Goal: Task Accomplishment & Management: Complete application form

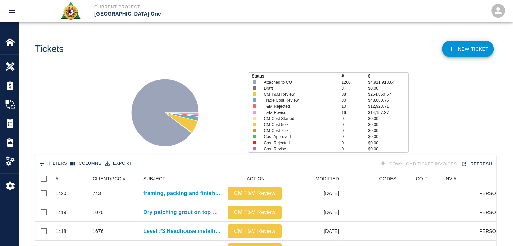
click at [469, 47] on link "NEW TICKET" at bounding box center [468, 49] width 52 height 16
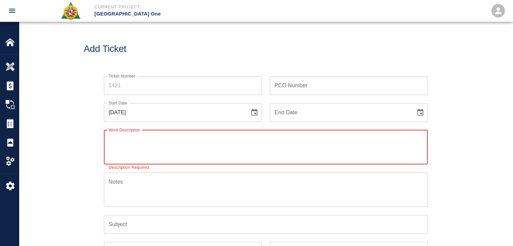
paste textarea "2 masons [PERSON_NAME] [PERSON_NAME] Pouring concrete around drains on the roof…"
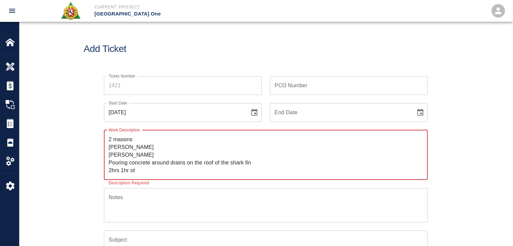
type textarea "2 masons [PERSON_NAME] [PERSON_NAME] Pouring concrete around drains on the roof…"
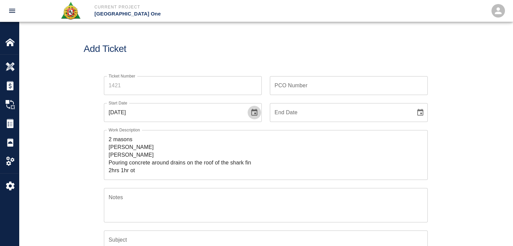
click at [251, 110] on icon "Choose date, selected date is Oct 6, 2025" at bounding box center [254, 113] width 8 height 8
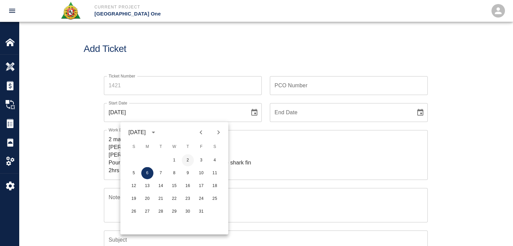
click at [187, 159] on button "2" at bounding box center [188, 160] width 12 height 12
type input "[DATE]"
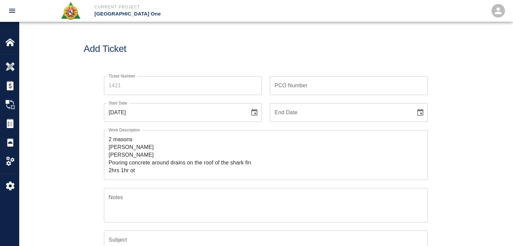
click at [36, 139] on div "Ticket Number Ticket Number PCO Number PCO Number Start Date [DATE] Start Date …" at bounding box center [265, 218] width 493 height 301
click at [139, 84] on input "Ticket Number" at bounding box center [183, 85] width 158 height 19
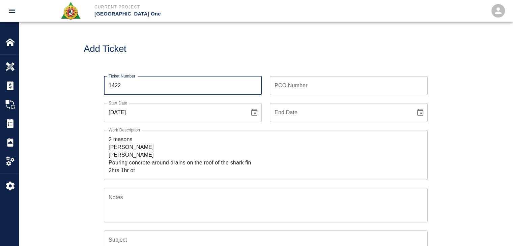
type input "1422"
click at [109, 138] on textarea "2 masons [PERSON_NAME] [PERSON_NAME] Pouring concrete around drains on the roof…" at bounding box center [266, 155] width 314 height 39
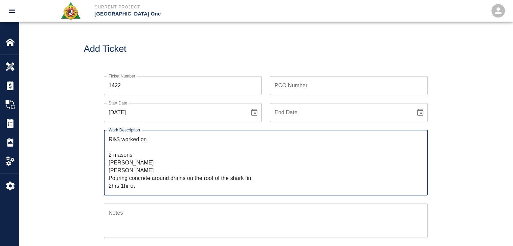
drag, startPoint x: 252, startPoint y: 176, endPoint x: 102, endPoint y: 179, distance: 150.0
click at [102, 179] on div "Work Description R&S worked on 2 masons [PERSON_NAME] [PERSON_NAME] Pouring con…" at bounding box center [262, 158] width 332 height 73
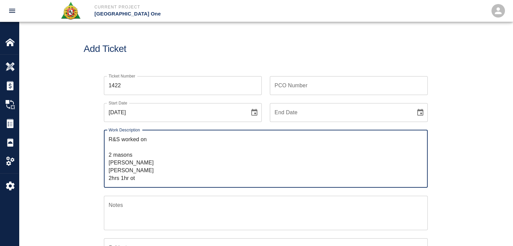
click at [158, 142] on textarea "R&S worked on 2 masons [PERSON_NAME] [PERSON_NAME] 2hrs 1hr ot" at bounding box center [266, 159] width 314 height 47
paste textarea "Pouring concrete around drains on the roof of the shark fin"
click at [152, 138] on textarea "R&S worked on Pouring concrete around drains on the roof of the shark fin 2 mas…" at bounding box center [266, 159] width 314 height 47
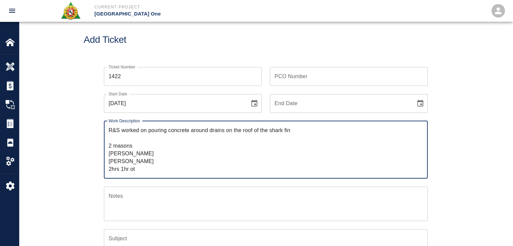
scroll to position [9, 0]
drag, startPoint x: 143, startPoint y: 169, endPoint x: 102, endPoint y: 149, distance: 45.4
click at [102, 149] on div "Work Description R&S worked on pouring concrete around drains on the roof of th…" at bounding box center [262, 146] width 332 height 66
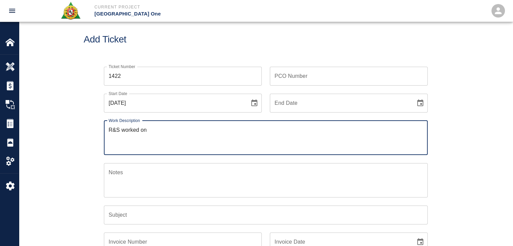
paste textarea "2 masons [PERSON_NAME] [PERSON_NAME] 2hrs 1hr ot"
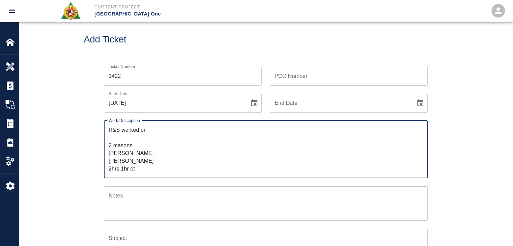
click at [156, 130] on textarea "R&S worked on 2 masons [PERSON_NAME] [PERSON_NAME] 2hrs 1hr ot" at bounding box center [266, 149] width 314 height 47
paste textarea "HHNW-L3- SharkFin roof drains"
click at [149, 131] on textarea "R&S worked on HHNW-L3- SharkFin roof drains 2 masons [PERSON_NAME] [PERSON_NAME…" at bounding box center [266, 149] width 314 height 47
click at [147, 131] on textarea "R&S worked on pouring HHNW-L3- SharkFin roof drains 2 masons [PERSON_NAME] [PER…" at bounding box center [266, 149] width 314 height 47
drag, startPoint x: 166, startPoint y: 131, endPoint x: 152, endPoint y: 130, distance: 13.5
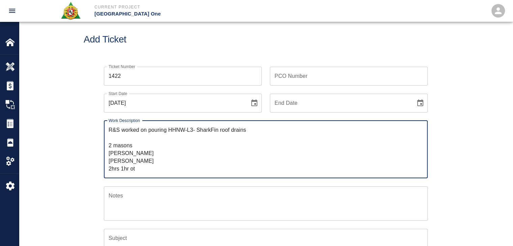
click at [152, 130] on textarea "R&S worked on pouring HHNW-L3- SharkFin roof drains 2 masons [PERSON_NAME] [PER…" at bounding box center [266, 149] width 314 height 47
paste textarea "Mobilizing concrete via buggy to HHL3. Transferring concrete from motor buggy t…"
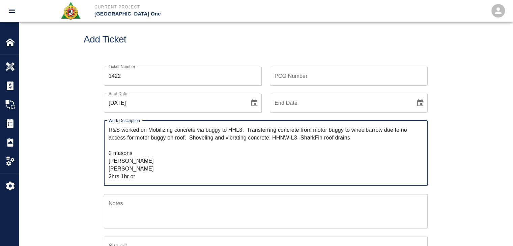
click at [152, 130] on textarea "R&S worked on Mobilizing concrete via buggy to HHL3. Transferring concrete from…" at bounding box center [266, 153] width 314 height 54
click at [199, 132] on textarea "R&S worked on mobilizing concrete via buggy to HHL3. Transferring concrete from…" at bounding box center [266, 153] width 314 height 54
click at [230, 135] on textarea "R&S worked on mobilizing concrete via buggy to HHL3. Transferring concrete from…" at bounding box center [266, 153] width 314 height 54
click at [246, 130] on textarea "R&S worked on mobilizing concrete via buggy to HHL3. Transferring concrete from…" at bounding box center [266, 153] width 314 height 54
click at [289, 136] on textarea "R&S worked on mobilizing concrete via buggy to HHL3. Transferring concrete from…" at bounding box center [266, 153] width 314 height 54
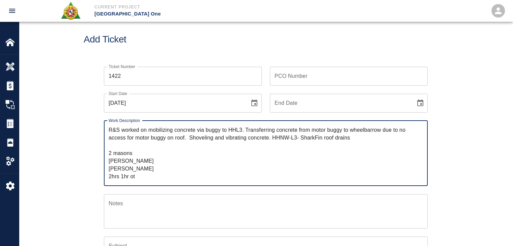
click at [246, 130] on textarea "R&S worked on mobilizing concrete via buggy to HHL3. Transferring concrete from…" at bounding box center [266, 153] width 314 height 54
click at [355, 131] on textarea "R&S worked on mobilizing concrete via buggy to HHL3. Transferring concrete from…" at bounding box center [266, 153] width 314 height 54
click at [364, 132] on textarea "R&S worked on mobilizing concrete via buggy to HHL3. Transferring concrete from…" at bounding box center [266, 153] width 314 height 54
click at [386, 135] on textarea "R&S worked on mobilizing concrete via buggy to HHL3. Transferring concrete from…" at bounding box center [266, 153] width 314 height 54
click at [140, 142] on textarea "R&S worked on mobilizing concrete via buggy to HHL3. Transferring concrete from…" at bounding box center [266, 153] width 314 height 54
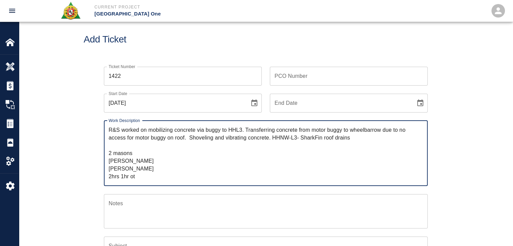
click at [178, 138] on textarea "R&S worked on mobilizing concrete via buggy to HHL3. Transferring concrete from…" at bounding box center [266, 153] width 314 height 54
click at [187, 139] on textarea "R&S worked on mobilizing concrete via buggy to HHL3. Transferring concrete from…" at bounding box center [266, 153] width 314 height 54
click at [244, 134] on textarea "R&S worked on mobilizing concrete via buggy to HHL3. Transferring concrete from…" at bounding box center [266, 153] width 314 height 54
click at [271, 138] on textarea "R&S worked on mobilizing concrete via buggy to HHL3. Transferring concrete from…" at bounding box center [266, 153] width 314 height 54
click at [323, 138] on textarea "R&S worked on mobilizing concrete via buggy to HHL3. Transferring concrete from…" at bounding box center [266, 153] width 314 height 54
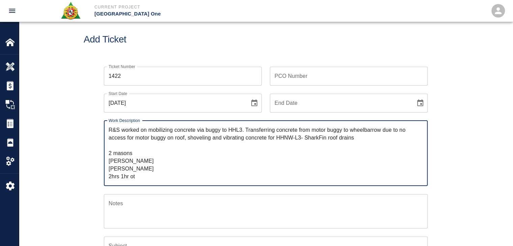
click at [317, 140] on textarea "R&S worked on mobilizing concrete via buggy to HHL3. Transferring concrete from…" at bounding box center [266, 153] width 314 height 54
click at [320, 138] on textarea "R&S worked on mobilizing concrete via buggy to HHL3. Transferring concrete from…" at bounding box center [266, 153] width 314 height 54
click at [362, 136] on textarea "R&S worked on mobilizing concrete via buggy to HHL3. Transferring concrete from…" at bounding box center [266, 153] width 314 height 54
drag, startPoint x: 302, startPoint y: 134, endPoint x: 149, endPoint y: 131, distance: 153.1
click at [149, 131] on textarea "R&S worked on mobilizing concrete via buggy to HHL3. Transferring concrete from…" at bounding box center [266, 153] width 314 height 54
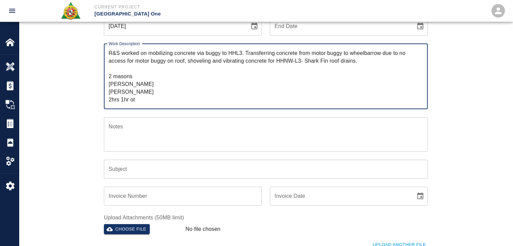
scroll to position [88, 0]
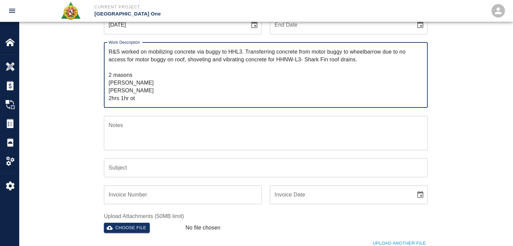
type textarea "R&S worked on mobilizing concrete via buggy to HHL3. Transferring concrete from…"
click at [152, 169] on input "Subject" at bounding box center [266, 167] width 324 height 19
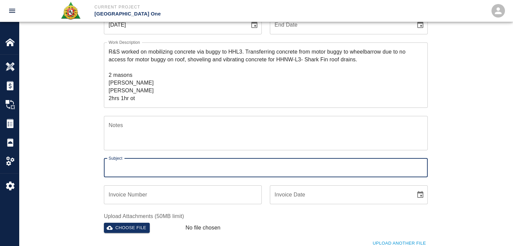
paste input "mobilizing concrete via buggy to HHL3. Transferring concrete from motor buggy t…"
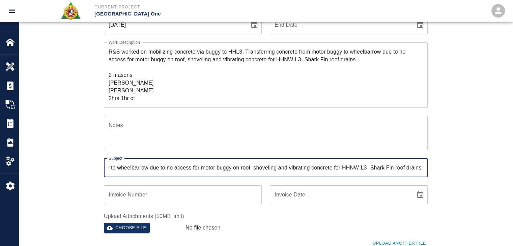
type input "mobilizing concrete via buggy to HHL3. Transferring concrete from motor buggy t…"
click at [80, 167] on div "Ticket Number 1422 Ticket Number PCO Number PCO Number Start Date [DATE] Start …" at bounding box center [265, 138] width 493 height 317
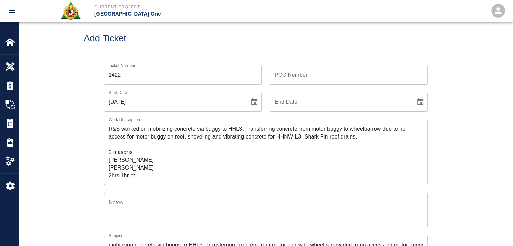
scroll to position [4, 0]
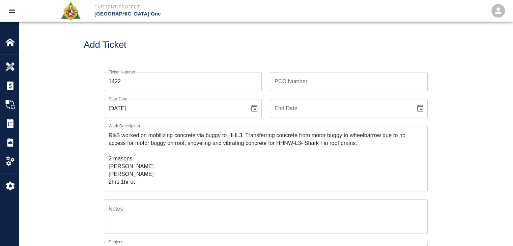
click at [294, 78] on div "PCO Number PCO Number" at bounding box center [349, 81] width 158 height 19
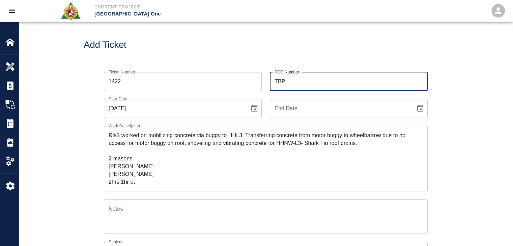
type input "TBP"
click at [244, 52] on div "Add Ticket" at bounding box center [265, 45] width 493 height 54
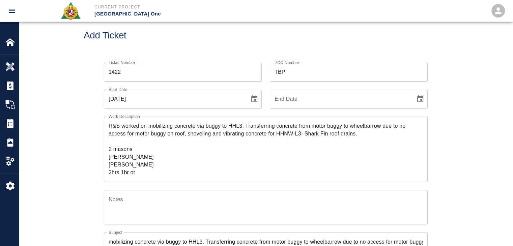
scroll to position [13, 0]
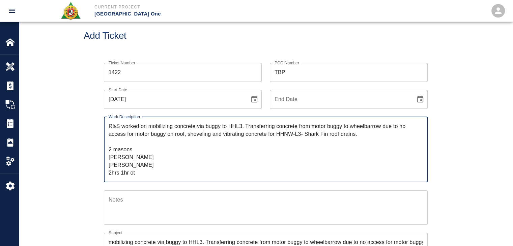
click at [144, 172] on textarea "R&S worked on mobilizing concrete via buggy to HHL3. Transferring concrete from…" at bounding box center [266, 149] width 314 height 54
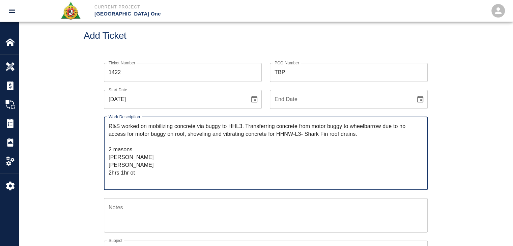
paste textarea "5 Laborers- 1hr OT each. [PERSON_NAME], [PERSON_NAME], [PERSON_NAME], [PERSON_N…"
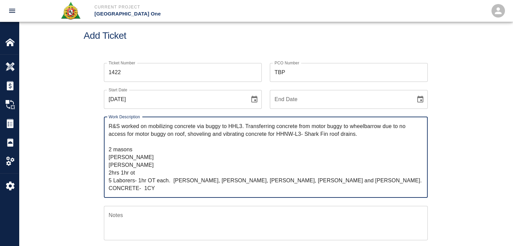
type textarea "R&S worked on mobilizing concrete via buggy to HHL3. Transferring concrete from…"
click at [86, 169] on div "Ticket Number 1422 Ticket Number PCO Number TBP PCO Number Start Date [DATE] St…" at bounding box center [266, 213] width 364 height 316
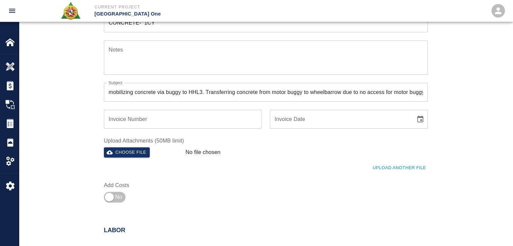
scroll to position [292, 0]
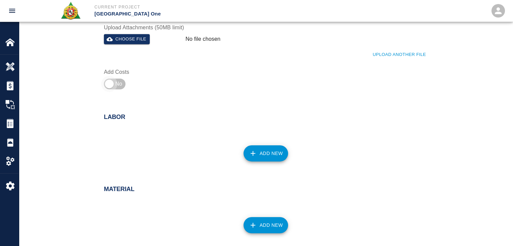
click at [122, 80] on input "checkbox" at bounding box center [109, 84] width 49 height 16
checkbox input "true"
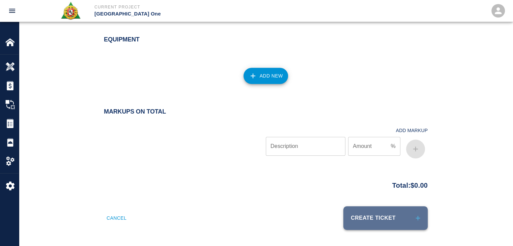
click at [372, 222] on button "Create Ticket" at bounding box center [385, 218] width 84 height 24
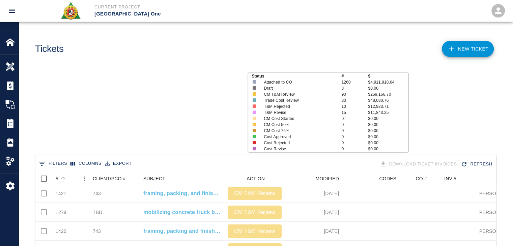
scroll to position [388, 455]
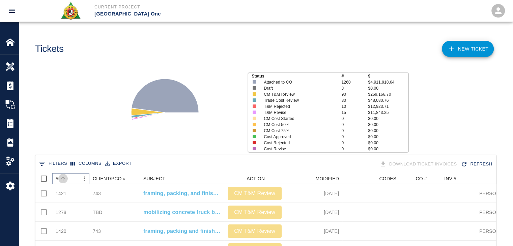
click at [66, 181] on button "Sort" at bounding box center [62, 178] width 9 height 9
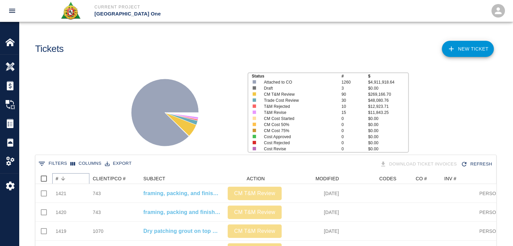
scroll to position [0, 0]
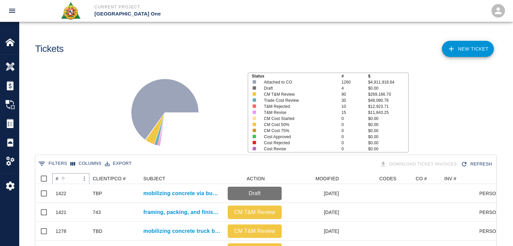
click at [67, 179] on button "Sort" at bounding box center [62, 178] width 9 height 9
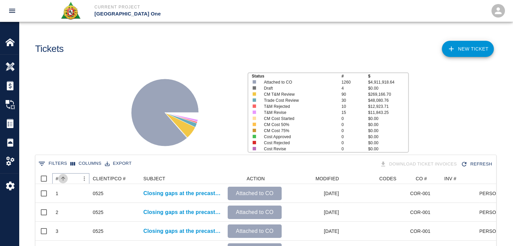
click at [67, 179] on button "Sort" at bounding box center [62, 178] width 9 height 9
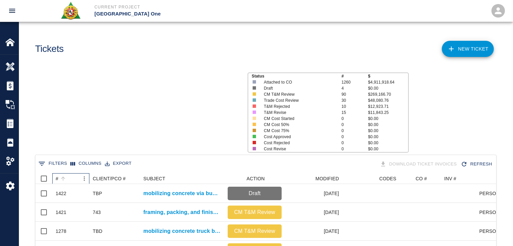
click at [67, 177] on div "#" at bounding box center [62, 178] width 9 height 9
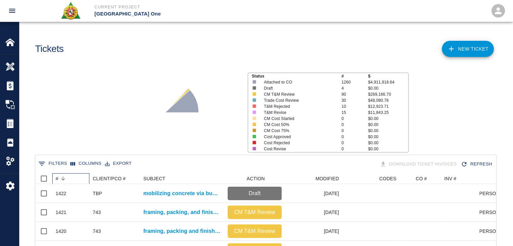
scroll to position [0, 0]
click at [92, 118] on div "Status # $ Attached to CO 1260 $4,911,918.64 Draft 4 $0.00 CM T&M Review 90 $26…" at bounding box center [262, 110] width 499 height 90
